Goal: Information Seeking & Learning: Learn about a topic

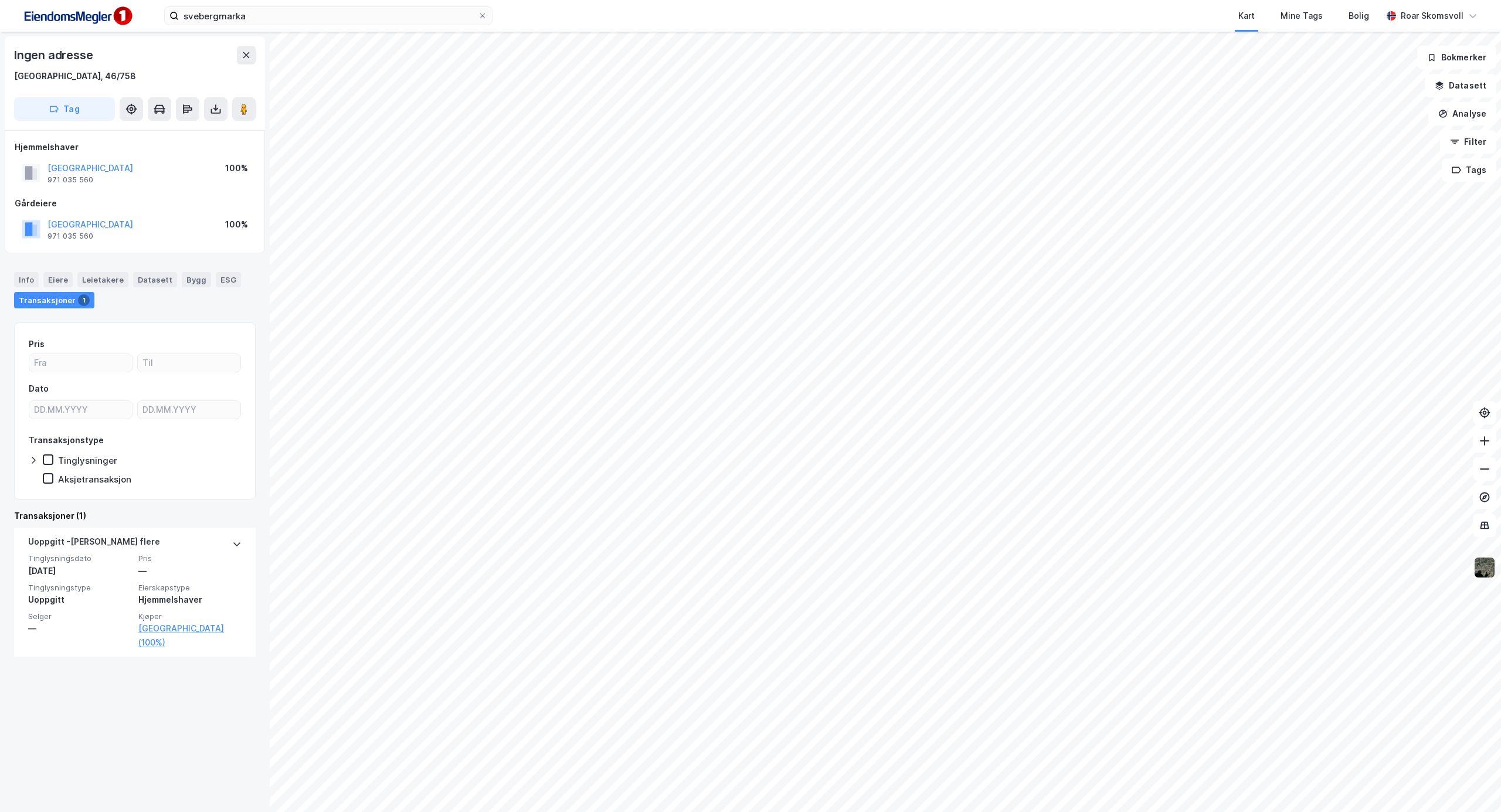
click at [1487, 570] on img at bounding box center [1484, 567] width 22 height 22
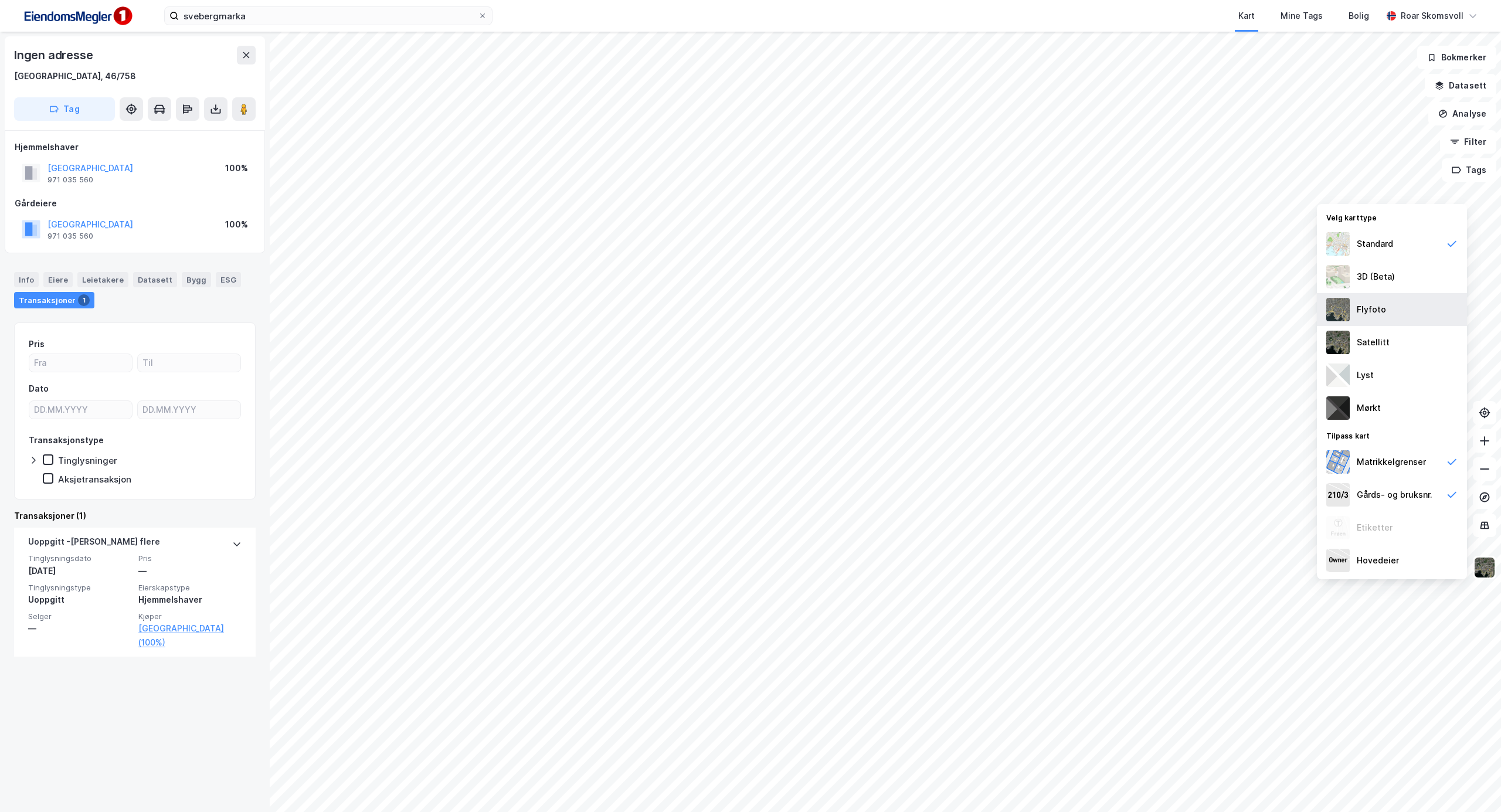
click at [1374, 310] on div "Flyfoto" at bounding box center [1372, 310] width 29 height 14
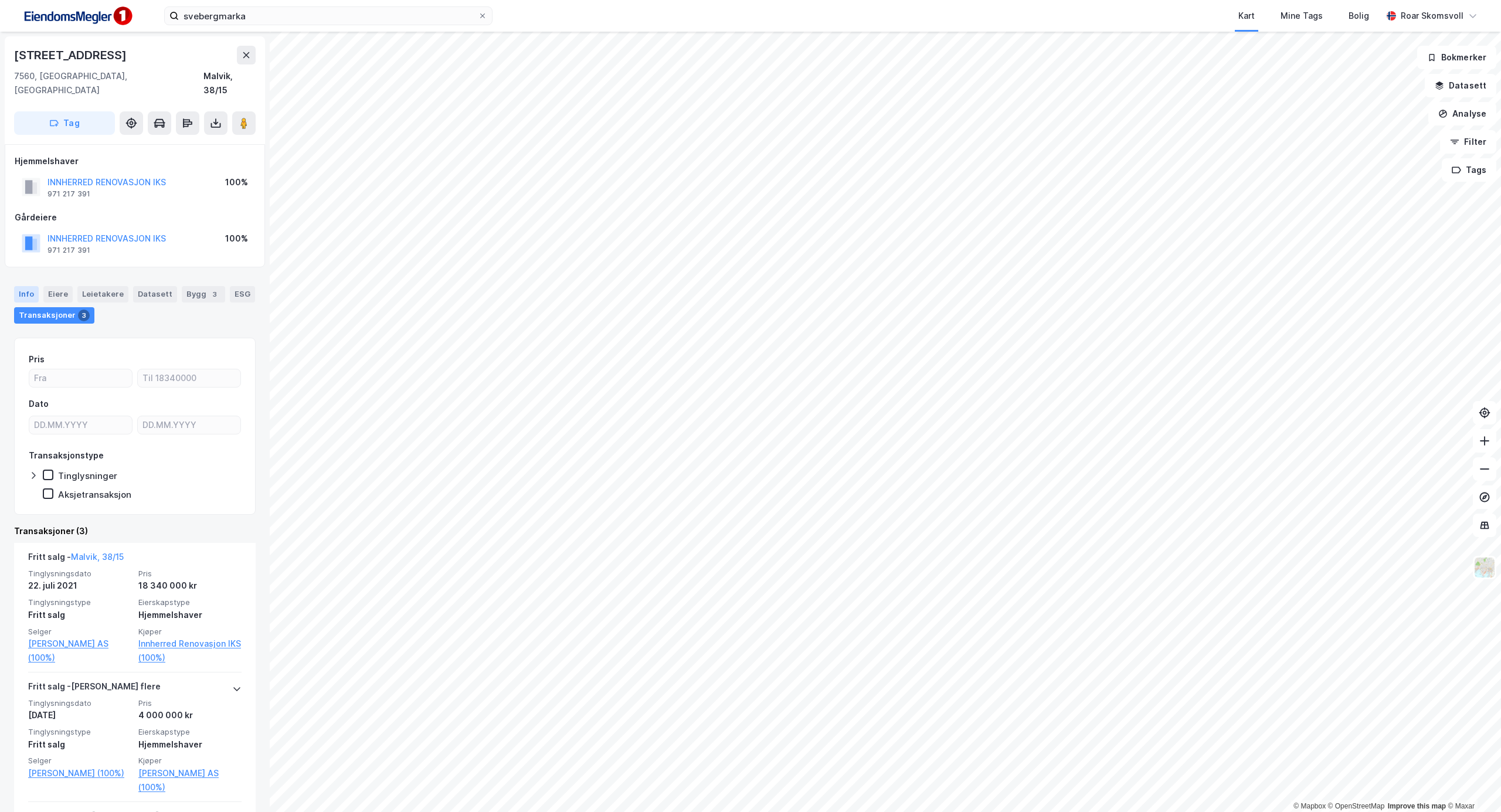
click at [24, 286] on div "Info" at bounding box center [26, 294] width 24 height 17
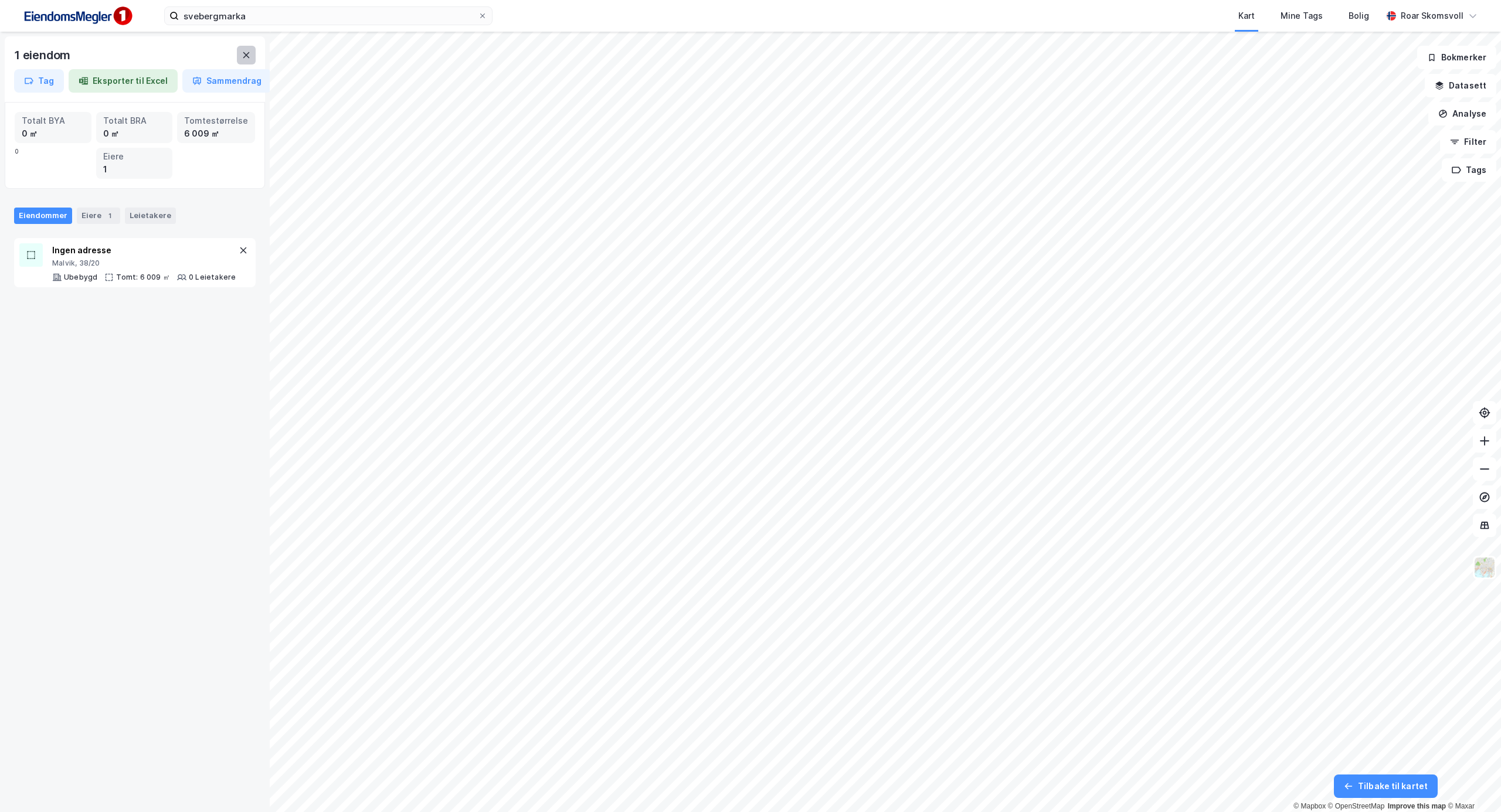
click at [243, 54] on icon at bounding box center [246, 55] width 10 height 10
